Goal: Communication & Community: Answer question/provide support

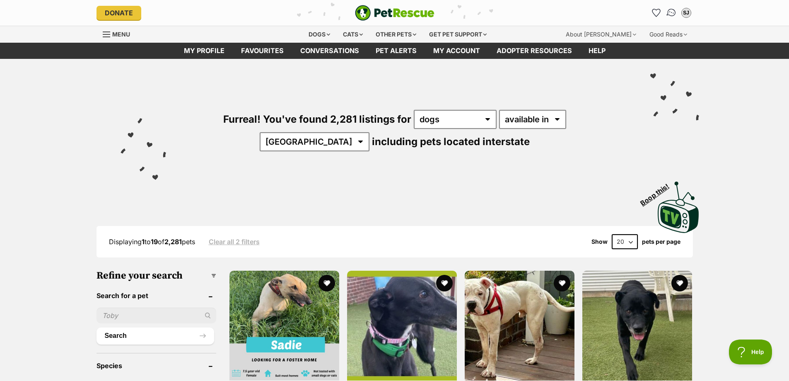
click at [673, 15] on img "Conversations" at bounding box center [671, 12] width 11 height 11
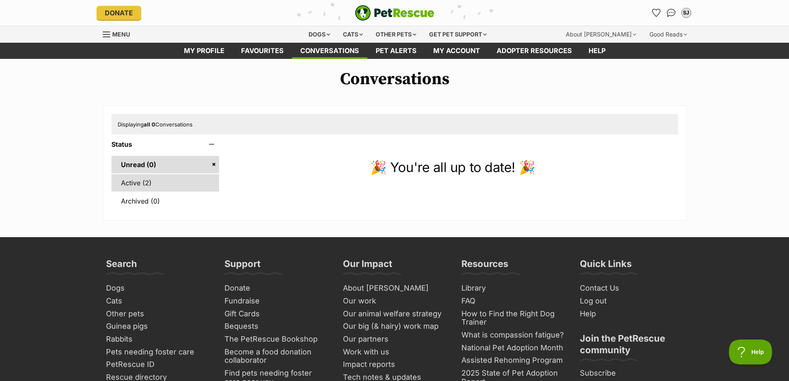
click at [194, 177] on link "Active (2)" at bounding box center [165, 182] width 108 height 17
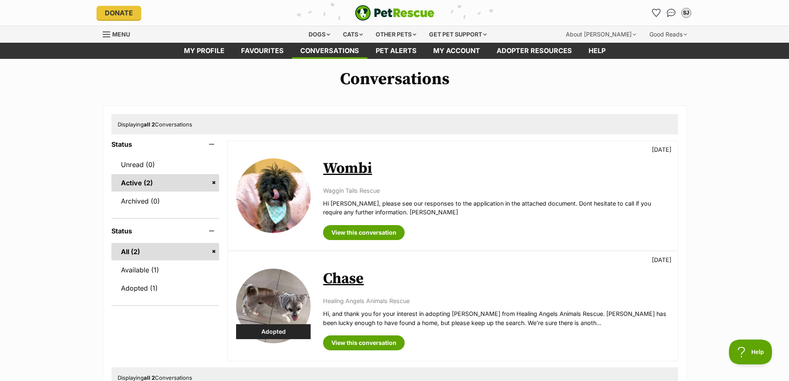
click at [351, 166] on link "Wombi" at bounding box center [347, 168] width 49 height 19
click at [152, 264] on link "Available (1)" at bounding box center [165, 269] width 108 height 17
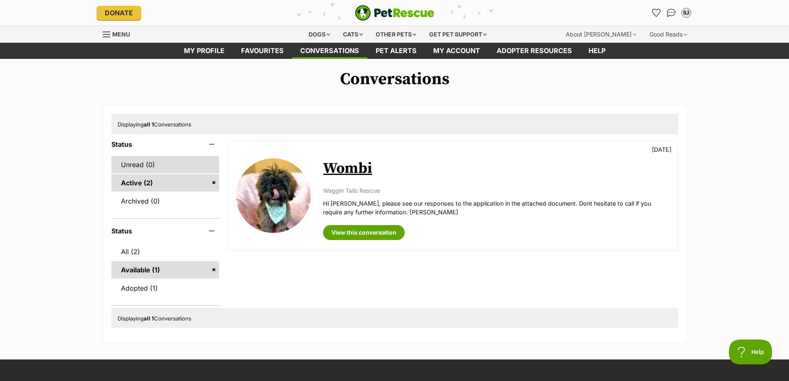
click at [155, 165] on link "Unread (0)" at bounding box center [165, 164] width 108 height 17
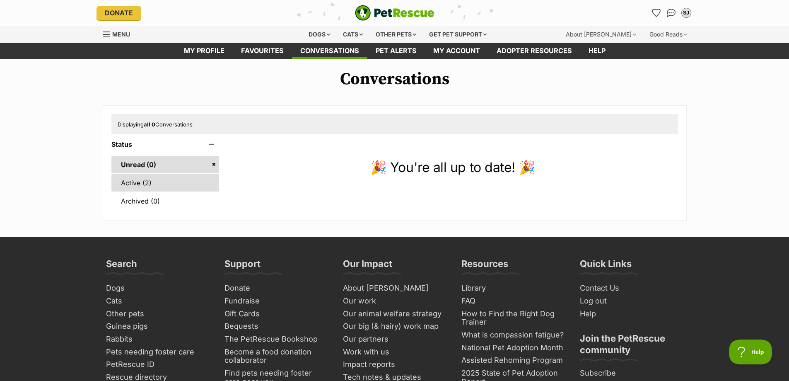
click at [157, 177] on link "Active (2)" at bounding box center [165, 182] width 108 height 17
